Goal: Contribute content: Contribute content

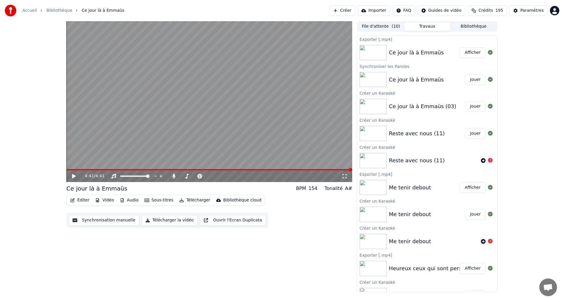
click at [350, 10] on button "Créer" at bounding box center [342, 10] width 26 height 11
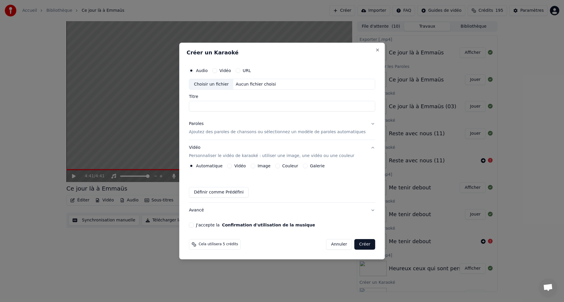
click at [205, 85] on div "Choisir un fichier" at bounding box center [211, 84] width 44 height 11
type input "**********"
click at [204, 125] on div "Paroles" at bounding box center [196, 124] width 15 height 6
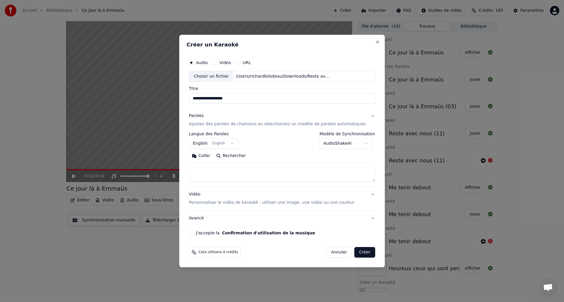
click at [208, 155] on button "Coller" at bounding box center [201, 155] width 24 height 9
click at [199, 192] on div "Vidéo Personnaliser le vidéo de karaoké : utiliser une image, une vidéo ou une …" at bounding box center [271, 199] width 165 height 14
type textarea "**********"
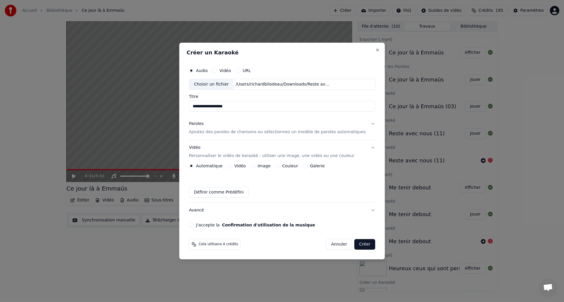
click at [254, 166] on button "Image" at bounding box center [253, 165] width 5 height 5
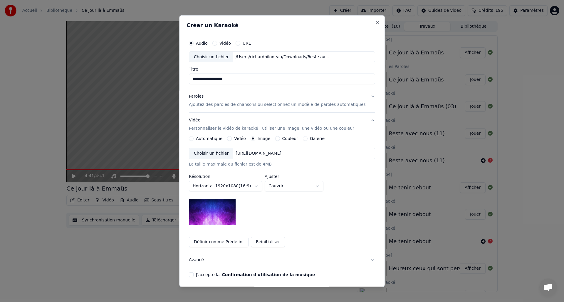
click at [210, 152] on div "Choisir un fichier" at bounding box center [211, 153] width 44 height 11
drag, startPoint x: 198, startPoint y: 274, endPoint x: 203, endPoint y: 273, distance: 5.1
click at [194, 274] on button "J'accepte la Confirmation d'utilisation de la musique" at bounding box center [191, 274] width 5 height 5
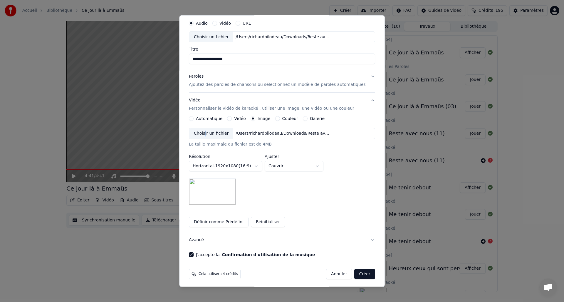
scroll to position [22, 0]
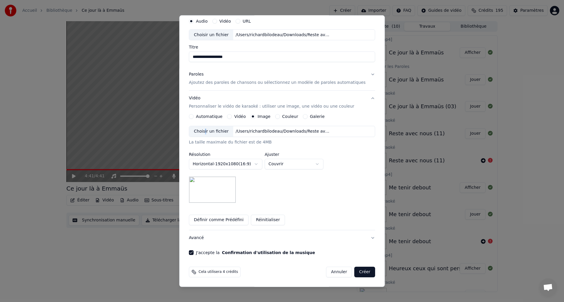
click at [361, 274] on button "Créer" at bounding box center [365, 271] width 21 height 11
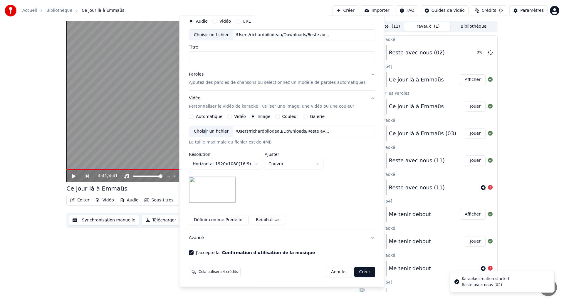
scroll to position [0, 0]
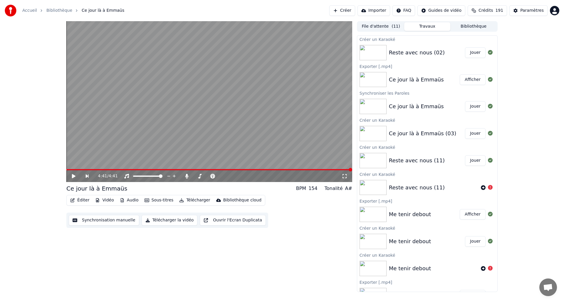
click at [477, 52] on button "Jouer" at bounding box center [475, 52] width 21 height 11
click at [304, 169] on span at bounding box center [209, 169] width 286 height 1
click at [297, 169] on span at bounding box center [181, 169] width 231 height 1
click at [275, 134] on video at bounding box center [209, 101] width 286 height 161
click at [297, 170] on div "3:31 / 3:59" at bounding box center [209, 176] width 286 height 12
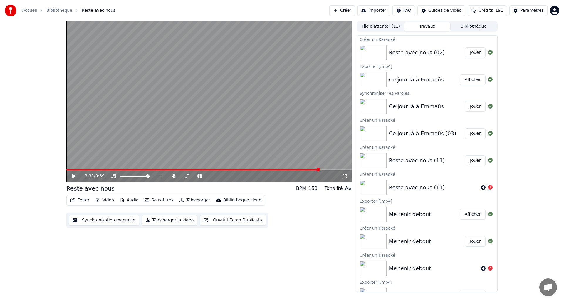
click at [298, 169] on span at bounding box center [192, 169] width 253 height 1
drag, startPoint x: 80, startPoint y: 175, endPoint x: 81, endPoint y: 172, distance: 3.4
click at [79, 174] on icon at bounding box center [78, 176] width 14 height 5
click at [73, 175] on icon at bounding box center [73, 176] width 3 height 4
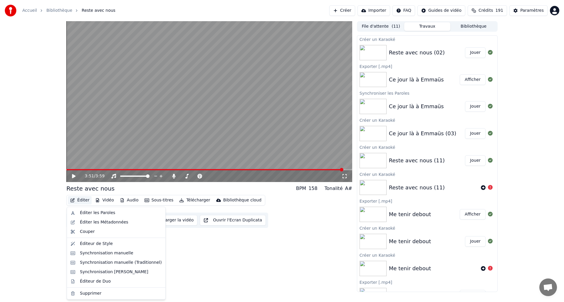
click at [80, 199] on button "Éditer" at bounding box center [80, 200] width 24 height 8
click at [93, 213] on div "Éditer les Paroles" at bounding box center [97, 213] width 35 height 6
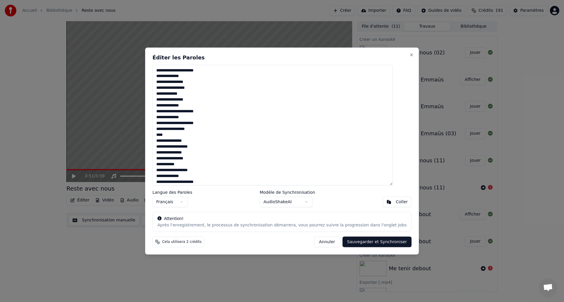
drag, startPoint x: 179, startPoint y: 134, endPoint x: 157, endPoint y: 133, distance: 22.3
click at [157, 133] on div "Éditer les Paroles Langue des Paroles Français Modèle de Synchronisation AudioS…" at bounding box center [282, 150] width 274 height 207
click at [213, 157] on textarea at bounding box center [272, 125] width 240 height 121
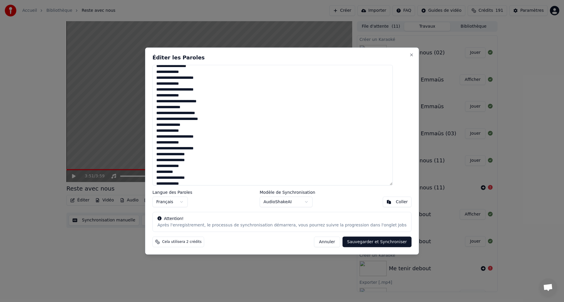
scroll to position [234, 0]
click at [222, 170] on textarea at bounding box center [272, 125] width 240 height 121
type textarea "**********"
click at [381, 244] on button "Sauvegarder et Synchroniser" at bounding box center [377, 241] width 69 height 11
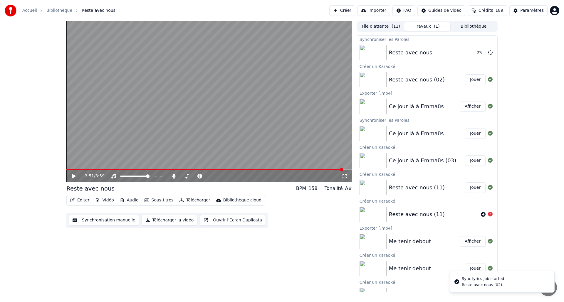
click at [96, 170] on div "3:51 / 3:59" at bounding box center [209, 176] width 286 height 12
click at [70, 175] on div "3:51 / 3:59" at bounding box center [209, 176] width 281 height 6
click at [73, 176] on icon at bounding box center [74, 176] width 4 height 4
click at [83, 169] on span at bounding box center [205, 169] width 278 height 1
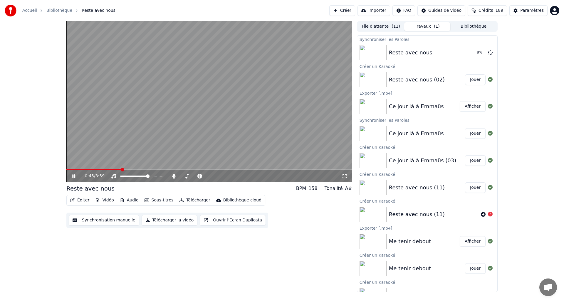
click at [75, 175] on icon at bounding box center [78, 176] width 14 height 5
click at [79, 199] on button "Éditer" at bounding box center [80, 200] width 24 height 8
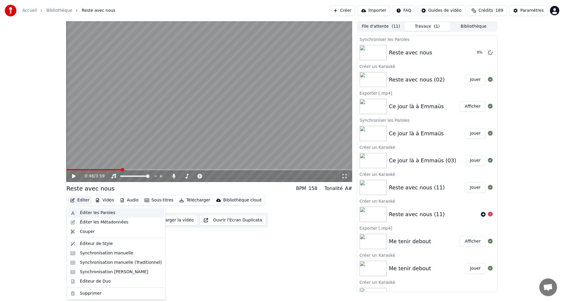
click at [95, 212] on div "Éditer les Paroles" at bounding box center [97, 213] width 35 height 6
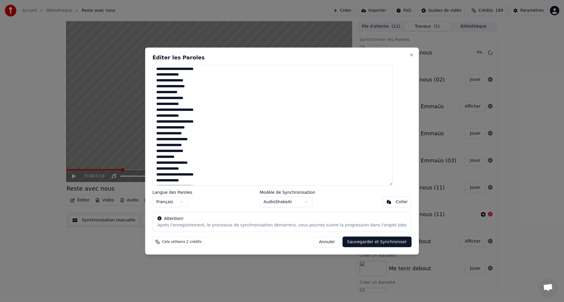
scroll to position [1, 0]
drag, startPoint x: 214, startPoint y: 128, endPoint x: 196, endPoint y: 127, distance: 18.2
click at [189, 128] on textarea at bounding box center [272, 125] width 240 height 121
type textarea "**********"
click at [358, 242] on button "Sauvegarder et Synchroniser" at bounding box center [377, 241] width 69 height 11
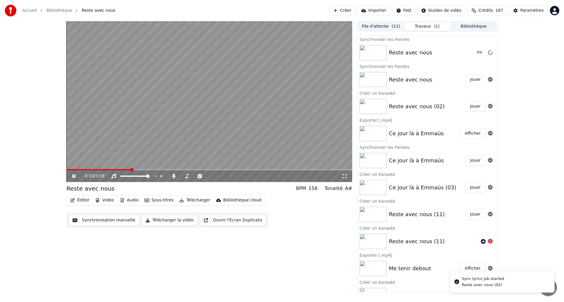
click at [86, 169] on span at bounding box center [209, 169] width 286 height 1
click at [74, 176] on icon at bounding box center [78, 176] width 14 height 5
click at [74, 175] on icon at bounding box center [74, 176] width 4 height 4
click at [81, 169] on span at bounding box center [209, 169] width 286 height 1
click at [72, 174] on icon at bounding box center [78, 176] width 14 height 5
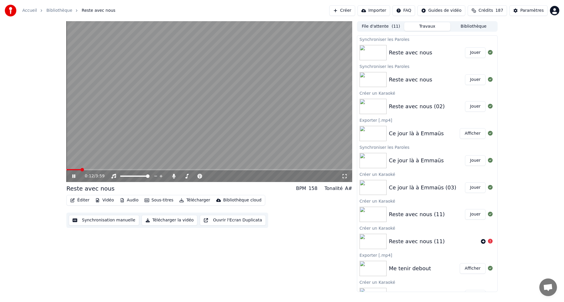
click at [481, 52] on button "Jouer" at bounding box center [475, 52] width 21 height 11
click at [77, 169] on span at bounding box center [209, 169] width 286 height 1
click at [74, 175] on icon at bounding box center [78, 176] width 14 height 5
click at [78, 199] on button "Éditer" at bounding box center [80, 200] width 24 height 8
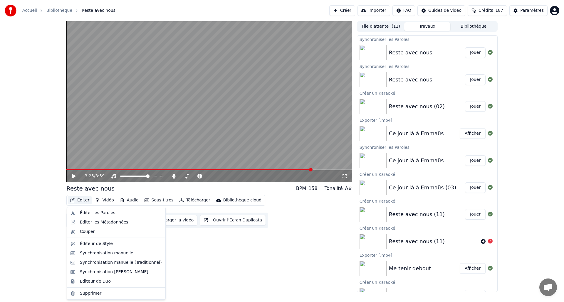
click at [87, 213] on div "Éditer les Paroles" at bounding box center [97, 213] width 35 height 6
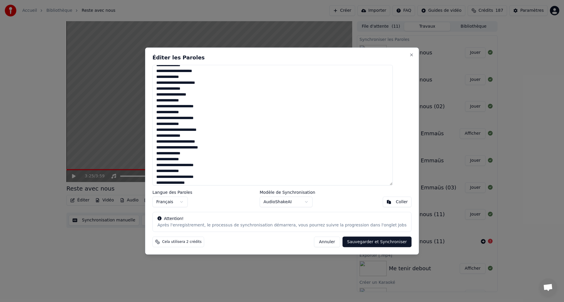
scroll to position [237, 0]
drag, startPoint x: 218, startPoint y: 151, endPoint x: 162, endPoint y: 152, distance: 55.5
click at [162, 152] on textarea at bounding box center [272, 125] width 240 height 121
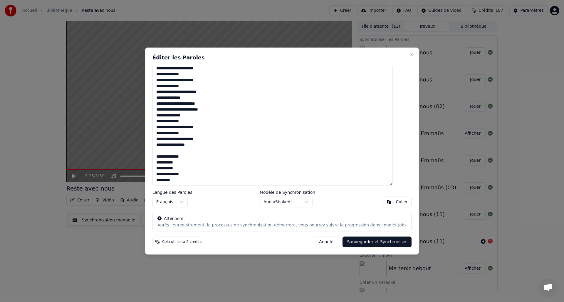
click at [188, 144] on textarea at bounding box center [272, 125] width 240 height 121
click at [173, 149] on textarea at bounding box center [272, 125] width 240 height 121
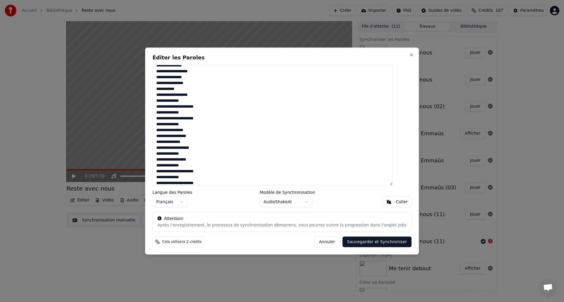
scroll to position [69, 0]
drag, startPoint x: 210, startPoint y: 124, endPoint x: 192, endPoint y: 124, distance: 18.5
click at [189, 124] on textarea at bounding box center [272, 125] width 240 height 121
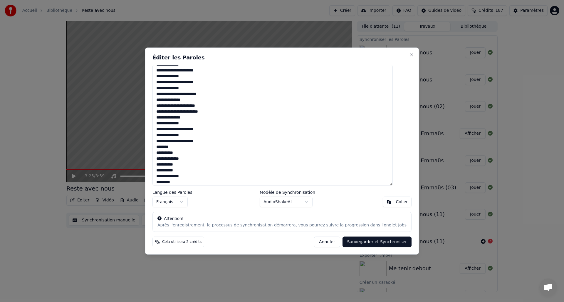
scroll to position [237, 0]
type textarea "**********"
click at [376, 242] on button "Sauvegarder et Synchroniser" at bounding box center [377, 241] width 69 height 11
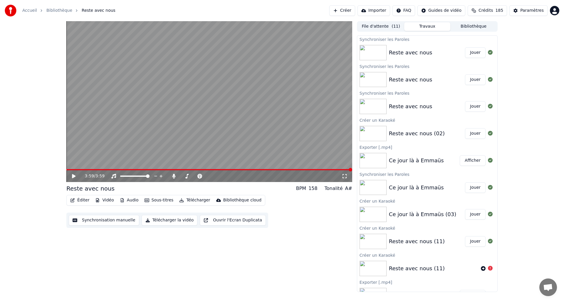
click at [472, 52] on button "Jouer" at bounding box center [475, 52] width 21 height 11
click at [194, 200] on button "Télécharger" at bounding box center [195, 200] width 36 height 8
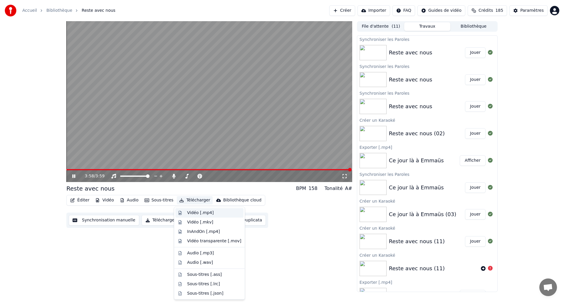
click at [199, 212] on div "Vidéo [.mp4]" at bounding box center [200, 213] width 26 height 6
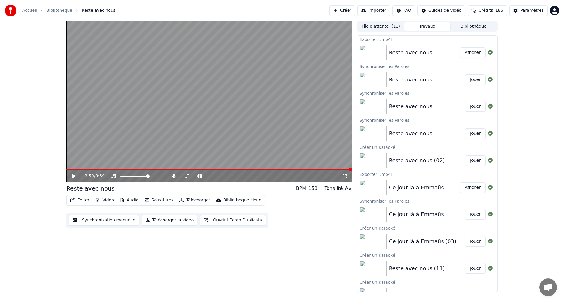
click at [469, 52] on button "Afficher" at bounding box center [473, 52] width 26 height 11
